Goal: Task Accomplishment & Management: Complete application form

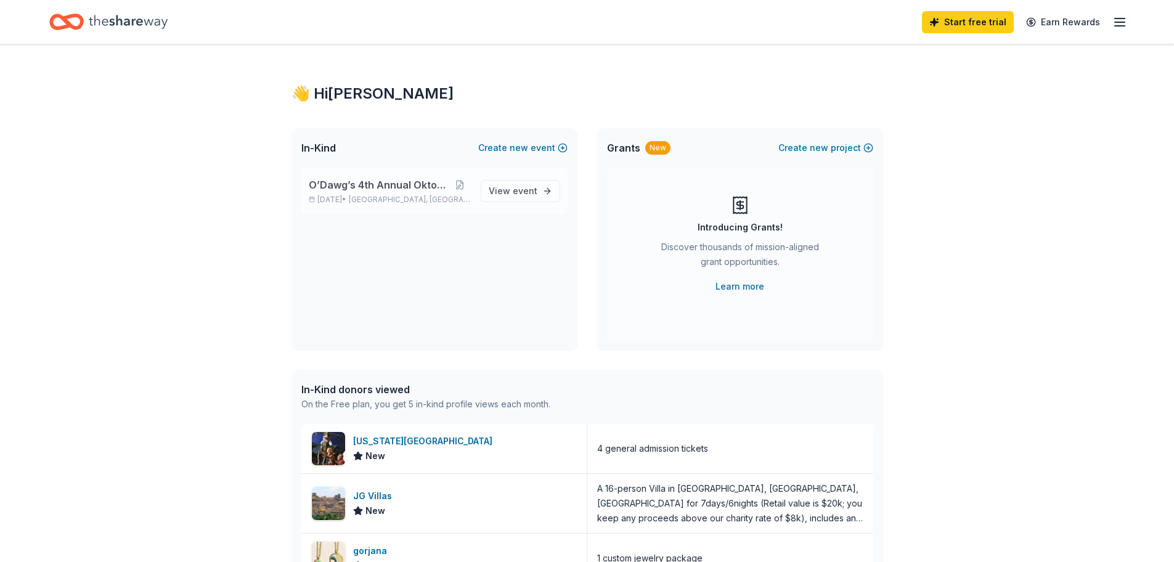
click at [380, 180] on span "O’Dawg’s 4th Annual Oktoberfest" at bounding box center [379, 184] width 141 height 15
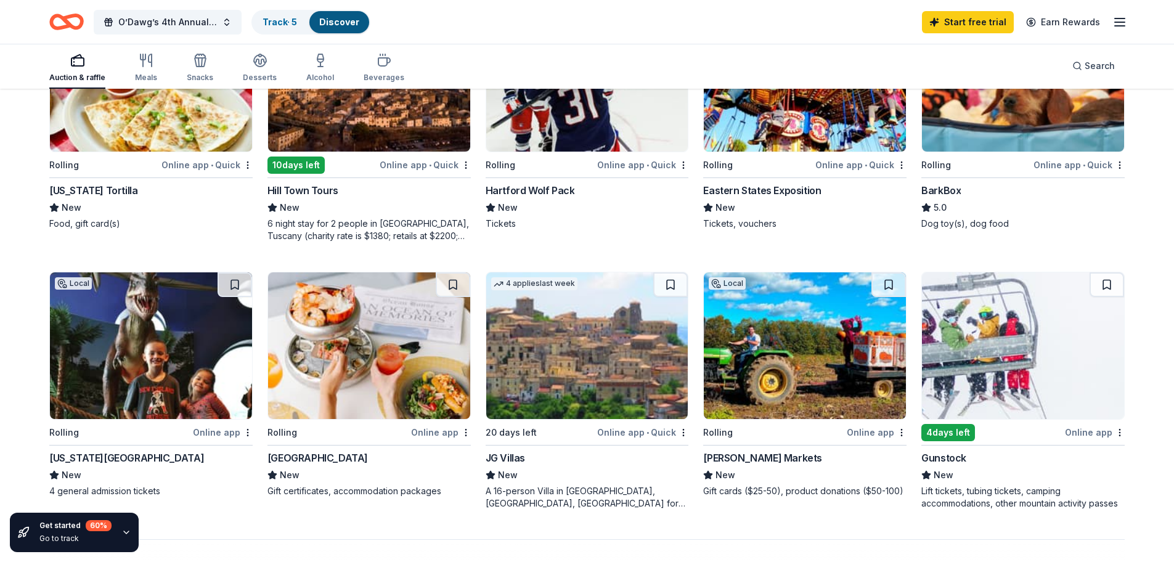
scroll to position [740, 0]
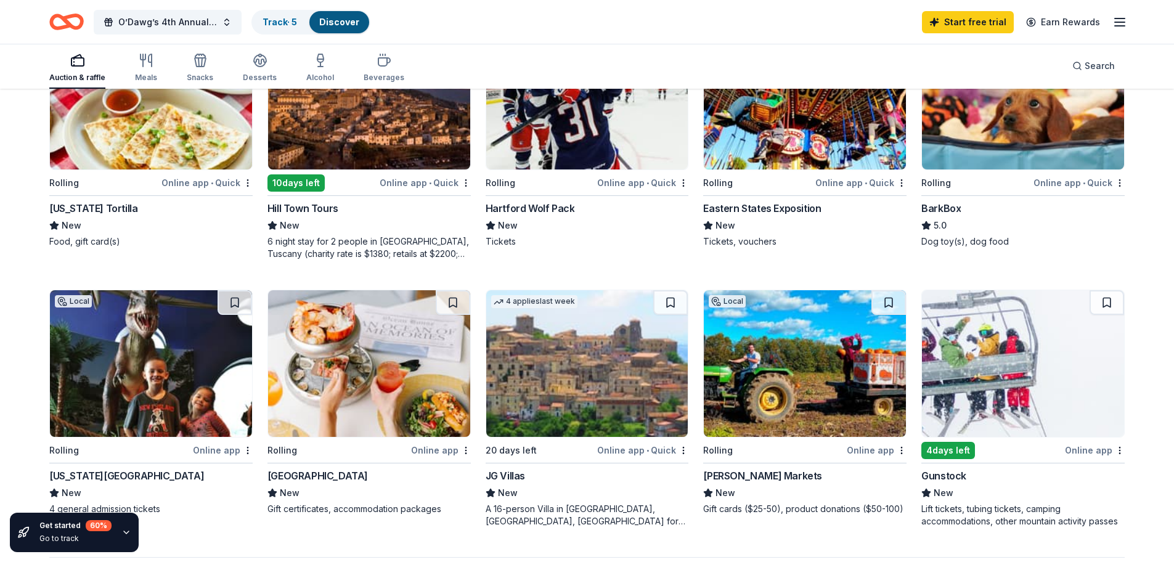
click at [970, 509] on div "Lift tickets, tubing tickets, camping accommodations, other mountain activity p…" at bounding box center [1022, 515] width 203 height 25
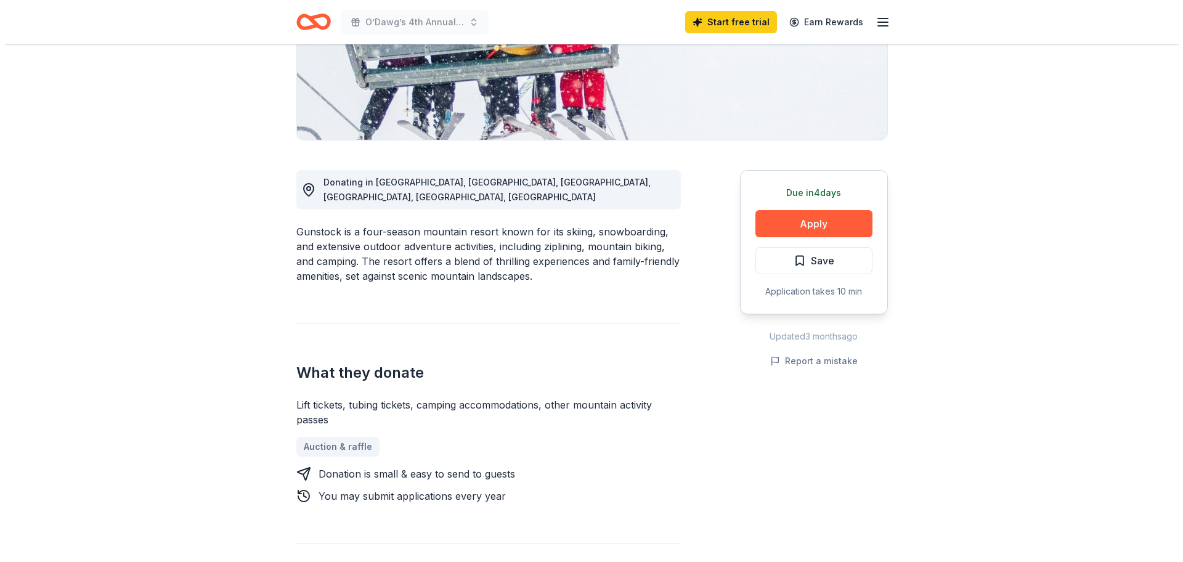
scroll to position [185, 0]
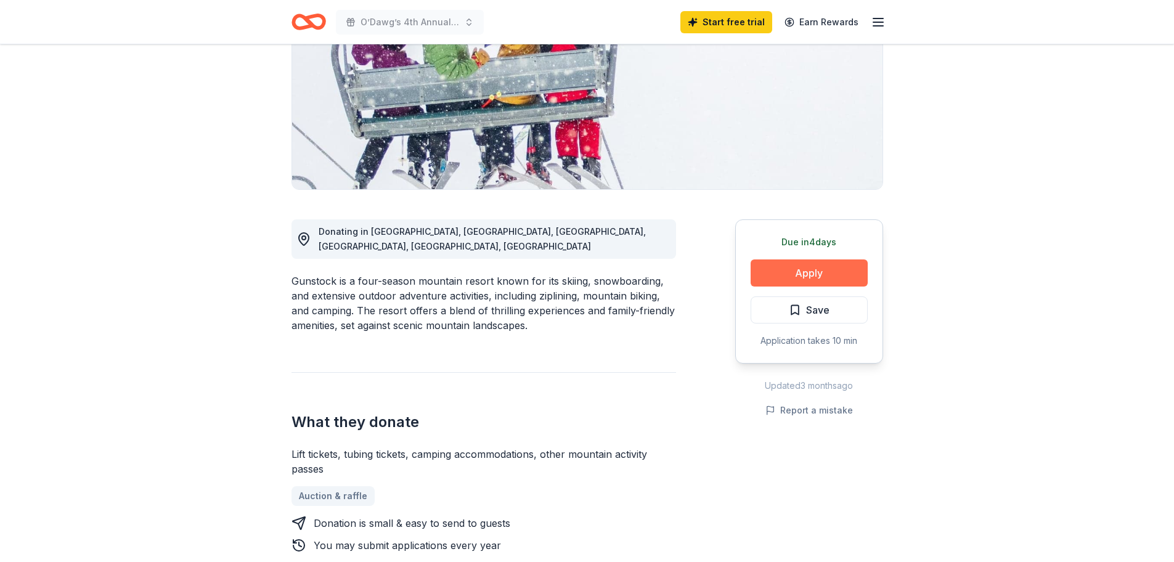
click at [802, 267] on button "Apply" at bounding box center [809, 272] width 117 height 27
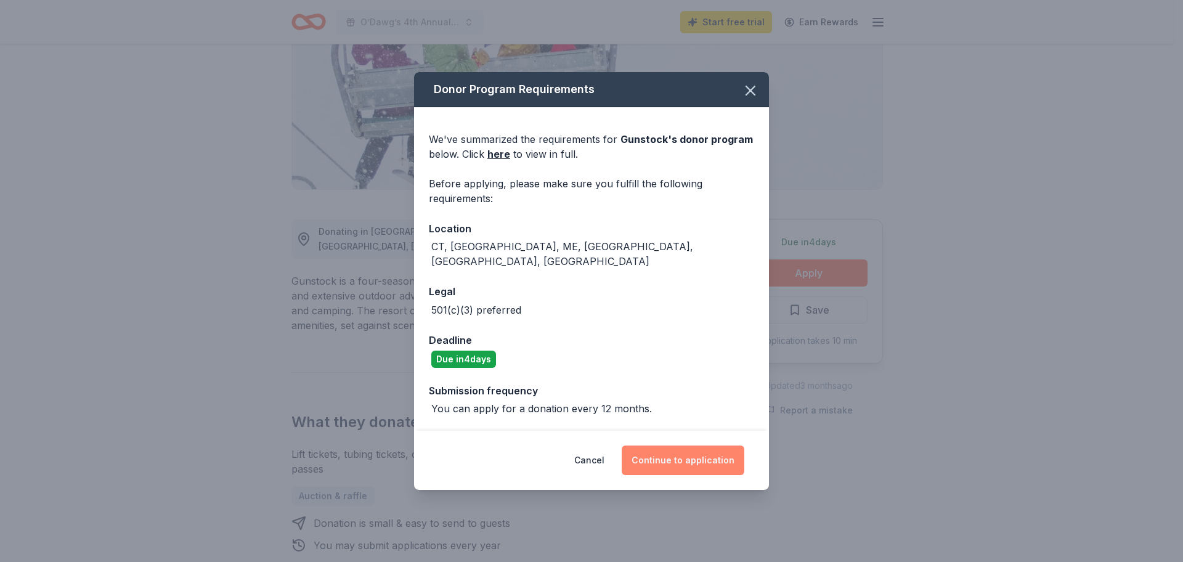
click at [685, 452] on button "Continue to application" at bounding box center [683, 461] width 123 height 30
